Goal: Information Seeking & Learning: Learn about a topic

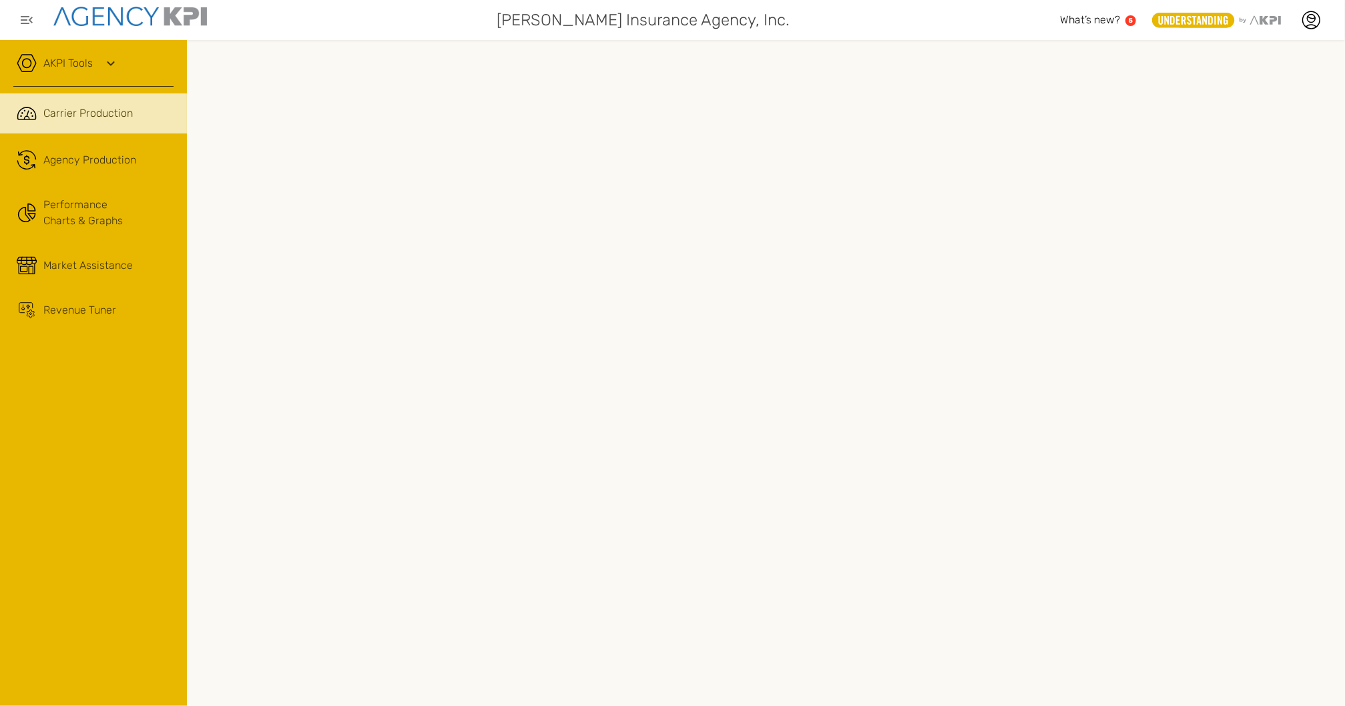
click at [92, 116] on span "Carrier Production" at bounding box center [87, 113] width 89 height 16
click at [83, 158] on div "Agency Production" at bounding box center [89, 160] width 93 height 16
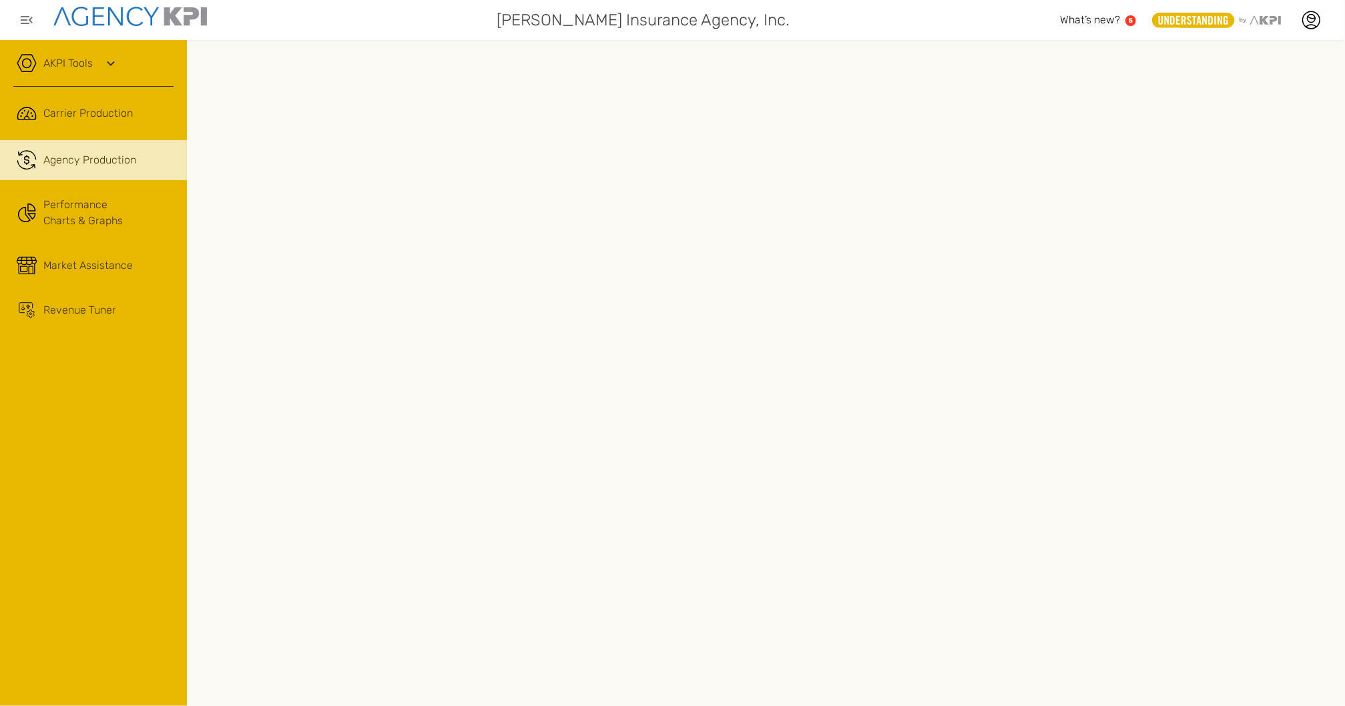
click at [106, 163] on div "Agency Production" at bounding box center [89, 160] width 93 height 16
click at [95, 206] on link "Performance Charts & Graphs" at bounding box center [93, 213] width 187 height 52
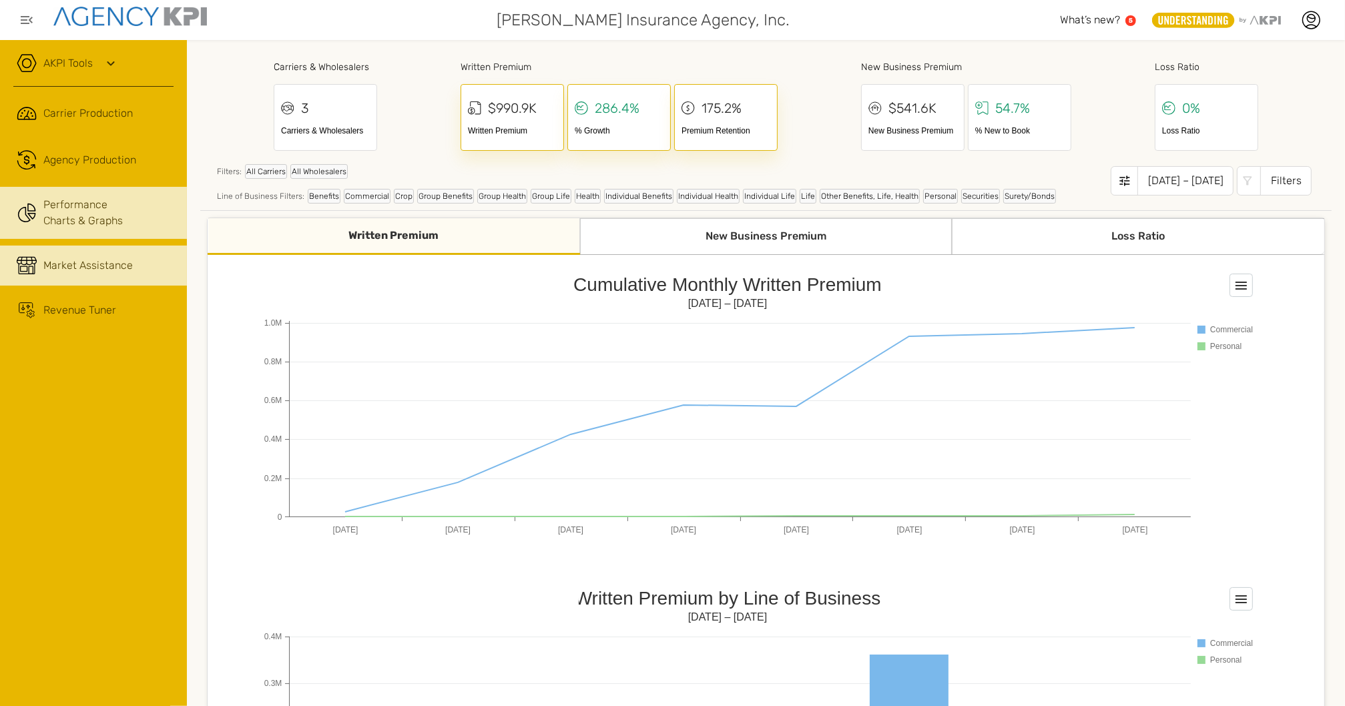
click at [102, 268] on div "Market Assistance" at bounding box center [87, 266] width 89 height 16
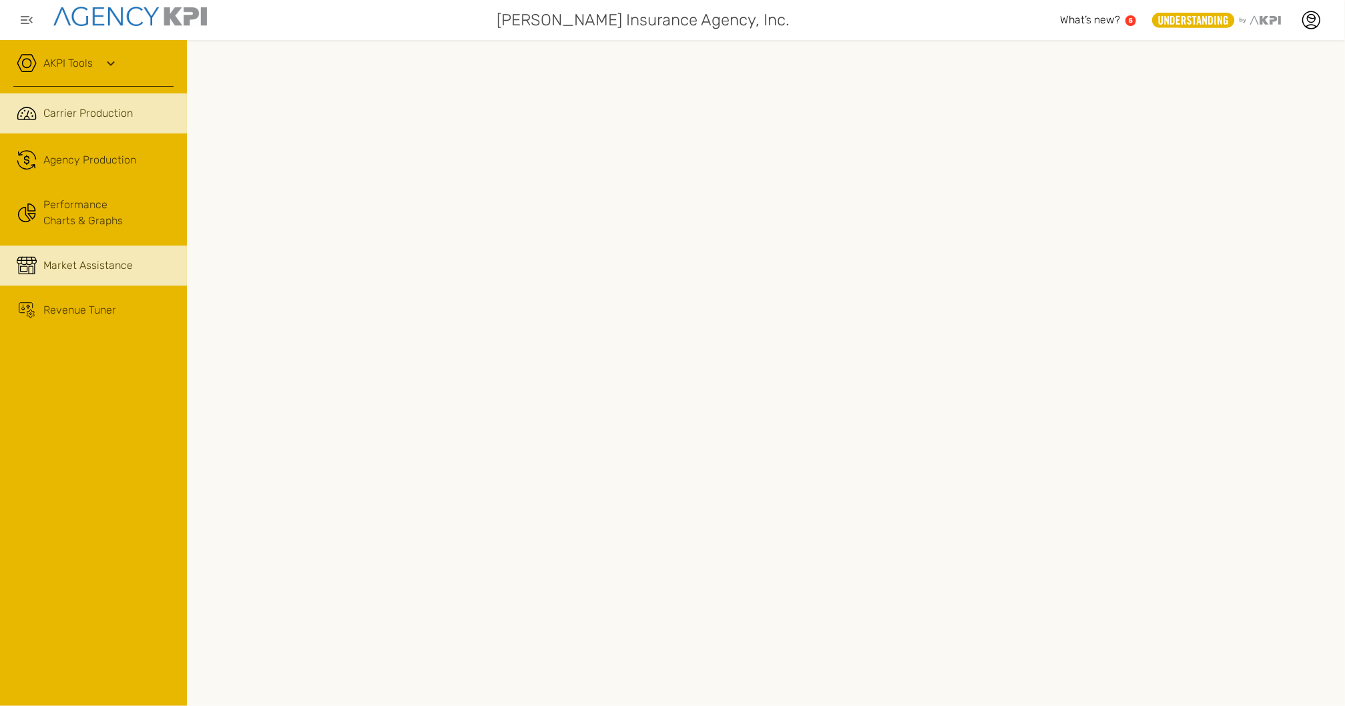
click at [104, 121] on link ".cls-1{fill:none;stroke:#221f20;stroke-linecap:round;stroke-linejoin:round;stro…" at bounding box center [93, 113] width 187 height 40
click at [1311, 31] on div at bounding box center [1311, 19] width 33 height 33
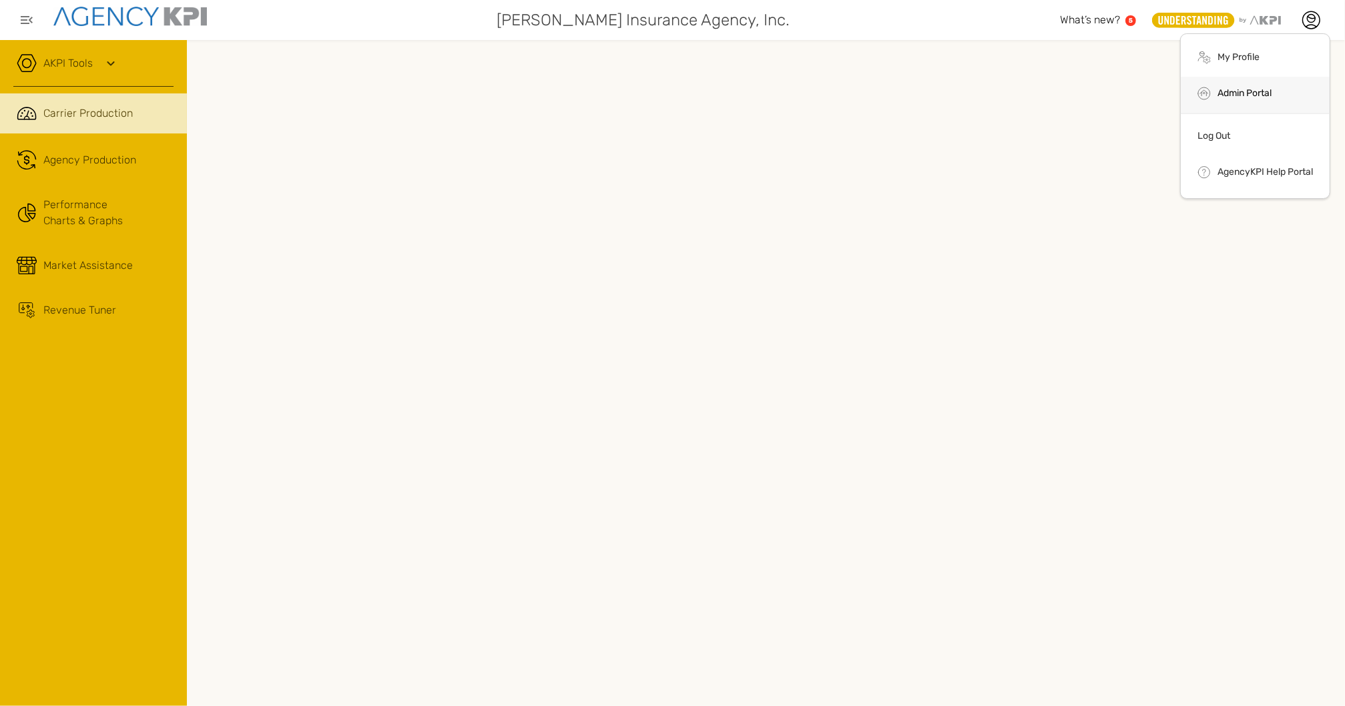
click at [1236, 93] on link "Admin Portal" at bounding box center [1245, 92] width 54 height 11
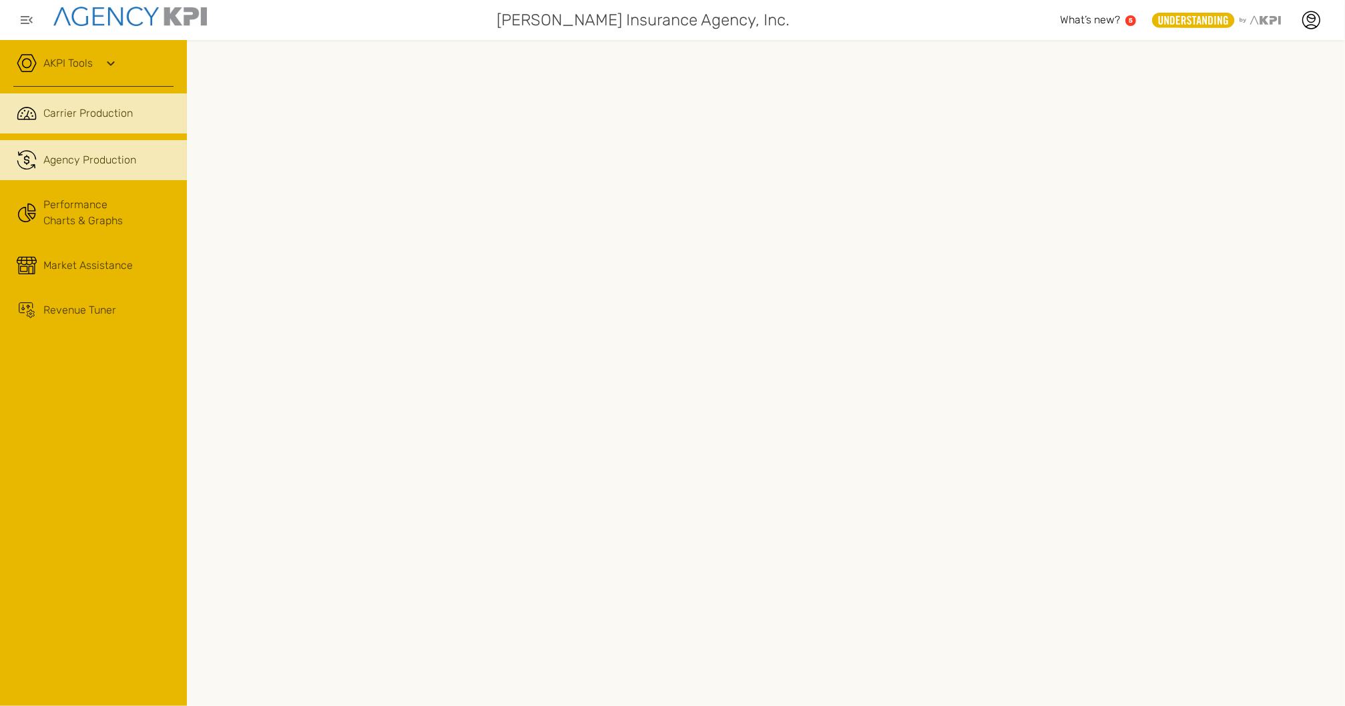
click at [75, 167] on div "Agency Production" at bounding box center [89, 160] width 93 height 16
